Goal: Task Accomplishment & Management: Manage account settings

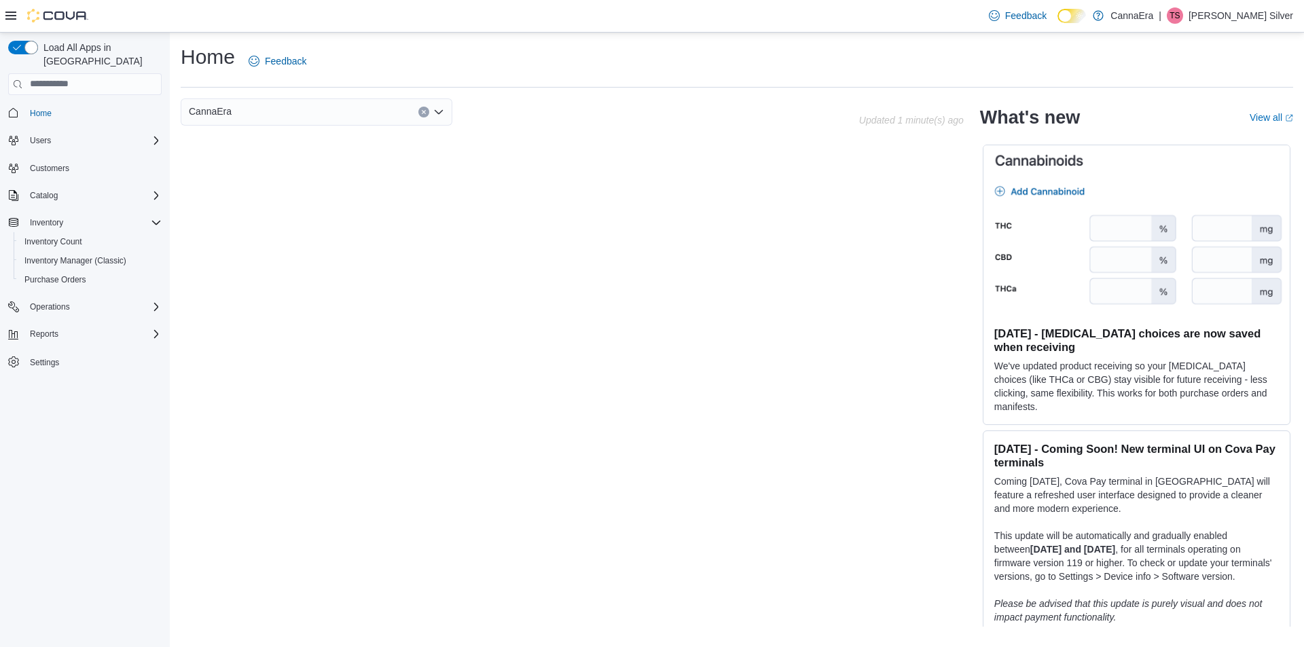
click at [1263, 19] on p "Tammi Silver" at bounding box center [1240, 15] width 105 height 16
click at [1249, 45] on span "Change Password" at bounding box center [1225, 46] width 77 height 14
